Goal: Navigation & Orientation: Find specific page/section

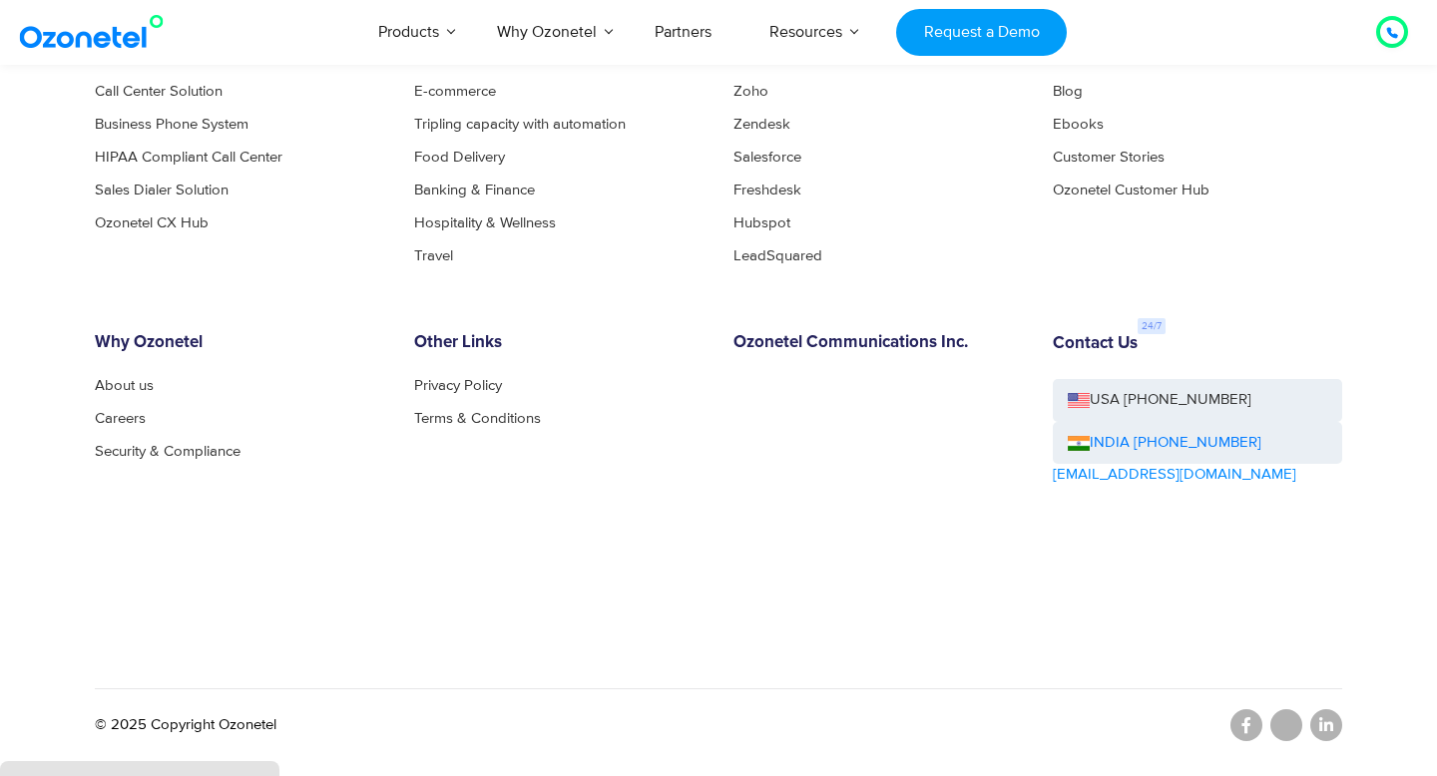
scroll to position [4506, 0]
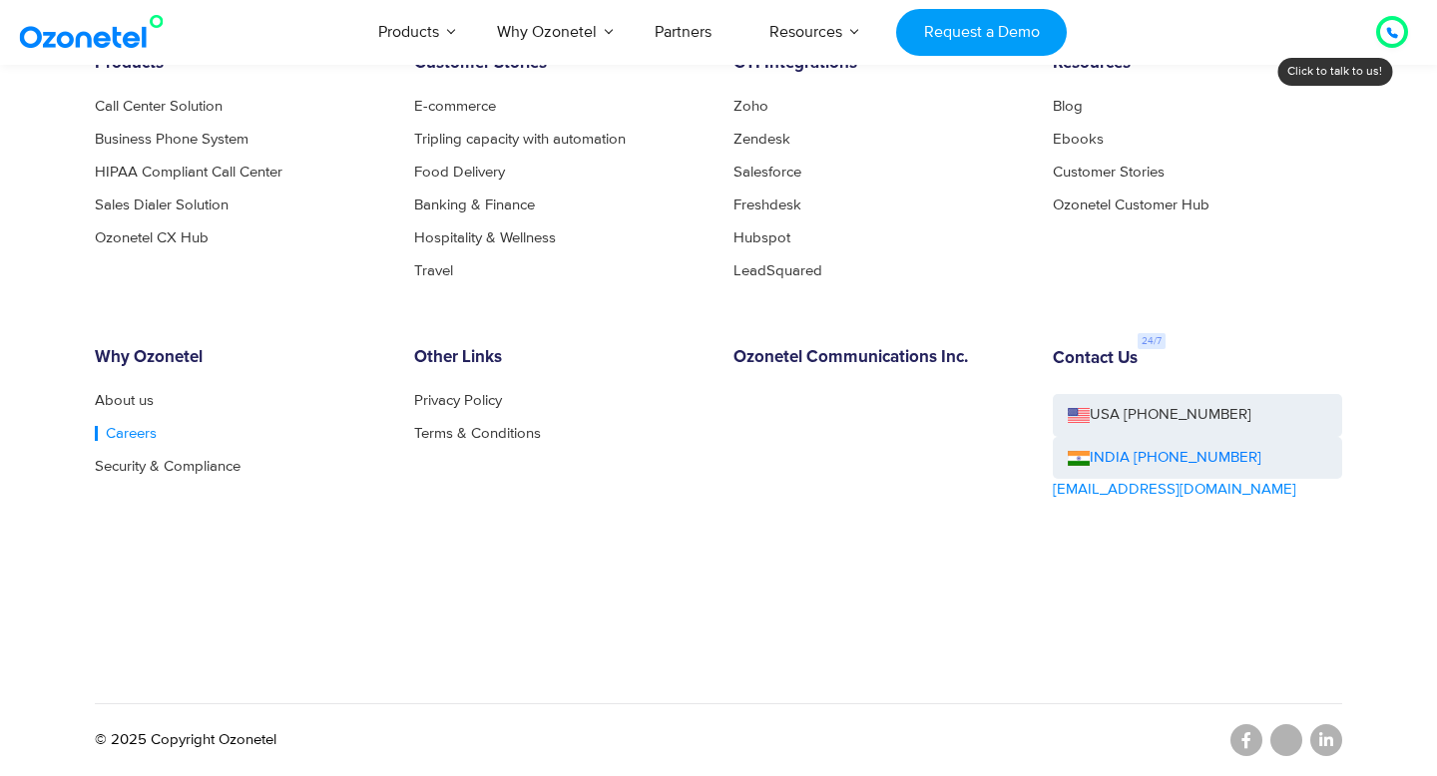
click at [140, 431] on link "Careers" at bounding box center [126, 433] width 62 height 15
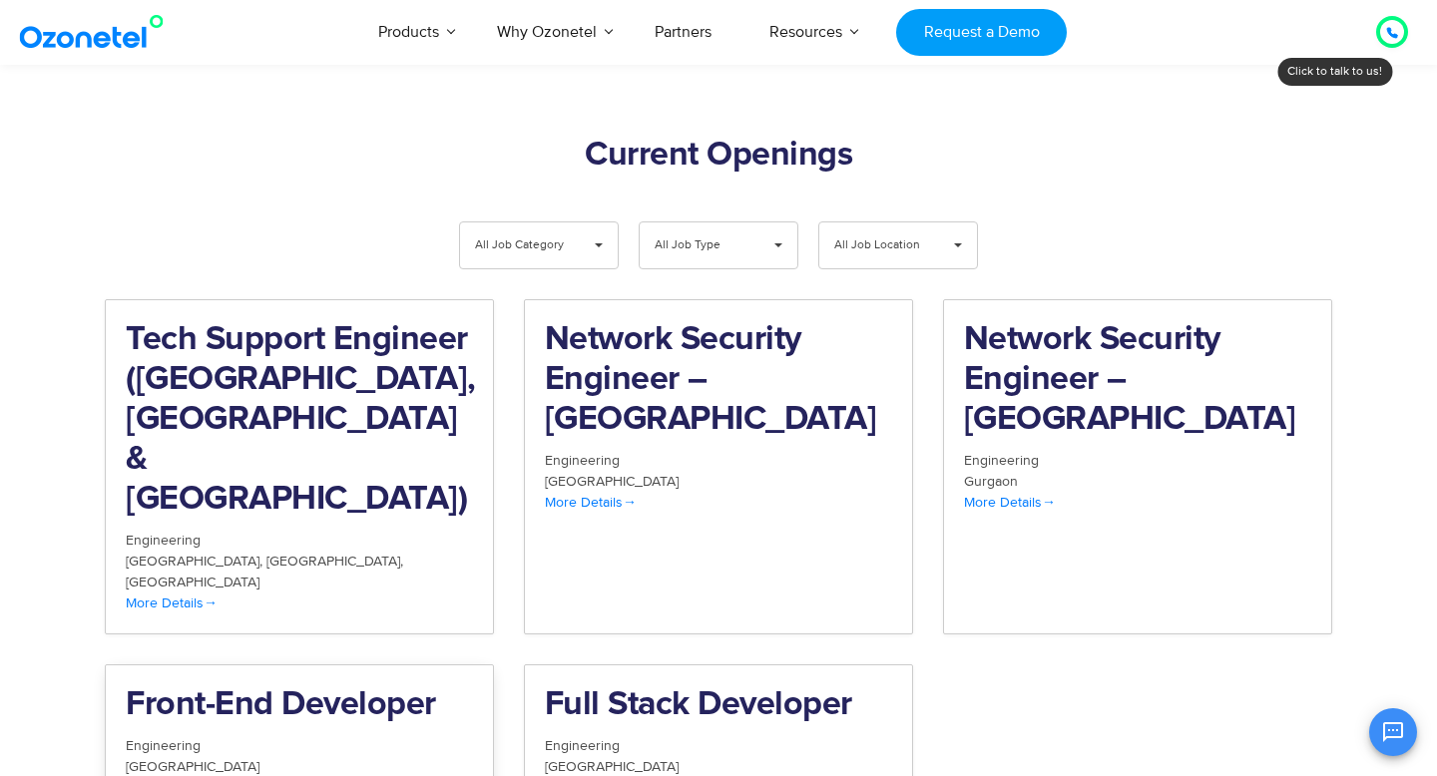
scroll to position [2029, 0]
